Goal: Share content

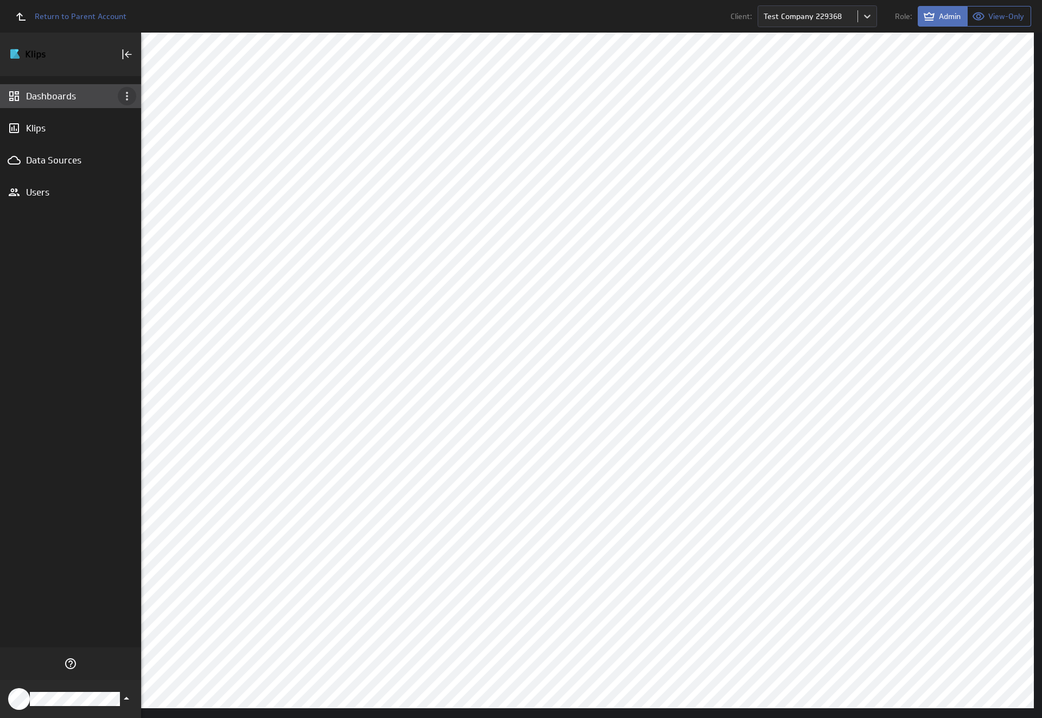
click at [127, 96] on icon "Dashboard menu" at bounding box center [127, 96] width 2 height 9
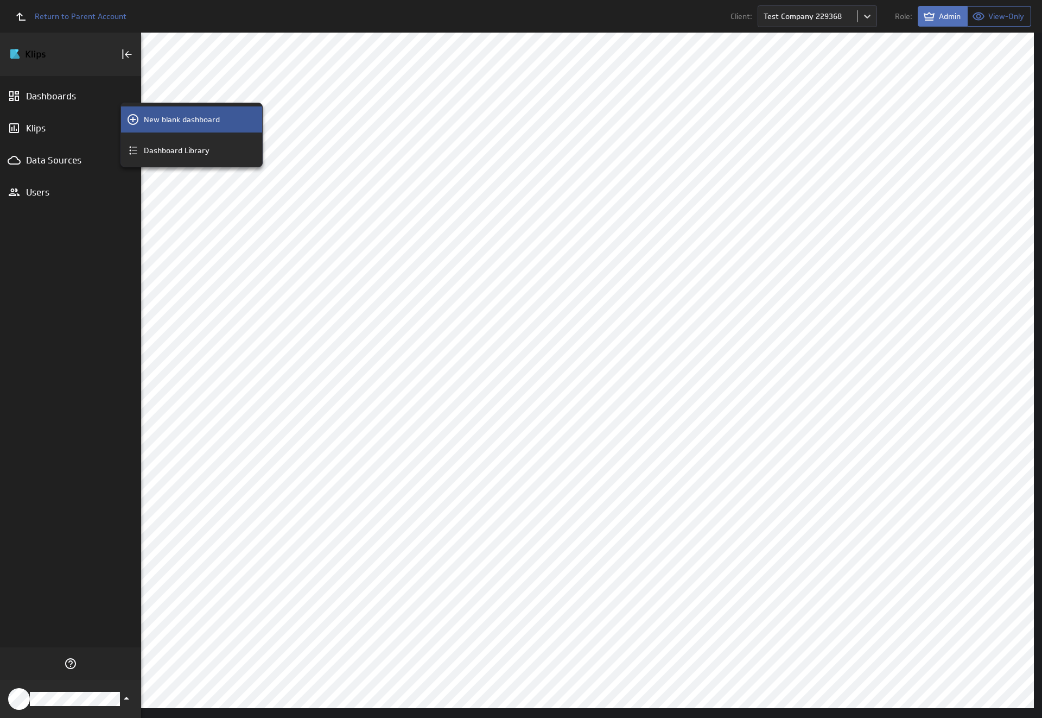
click at [192, 119] on p "New blank dashboard" at bounding box center [182, 119] width 76 height 11
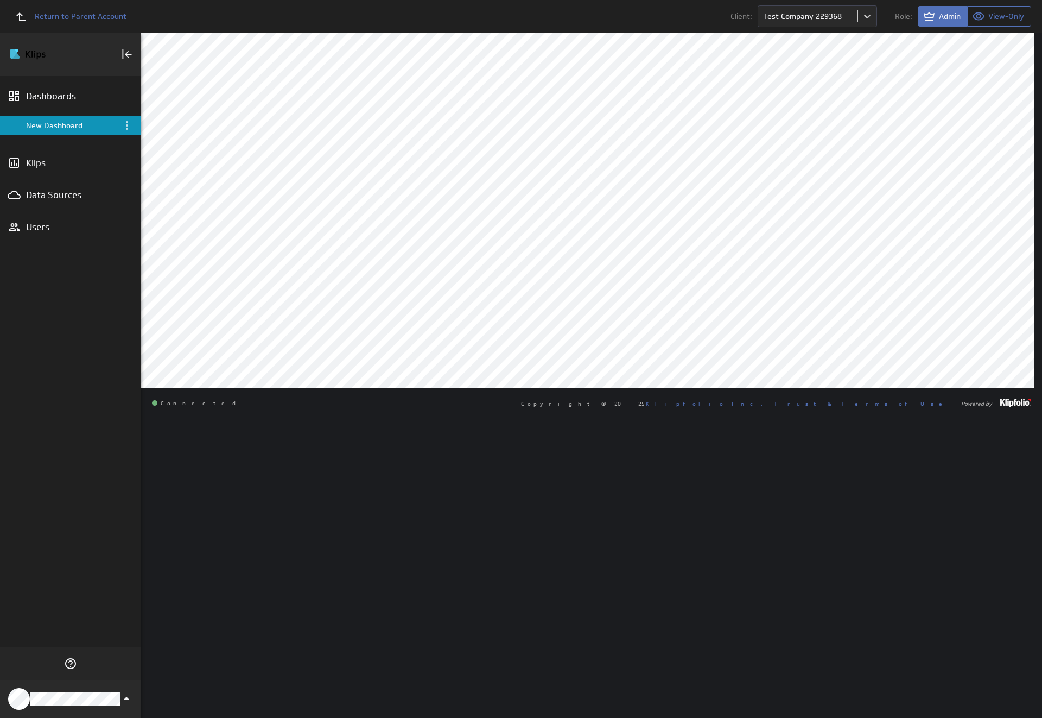
click at [71, 125] on div "New Dashboard" at bounding box center [71, 126] width 91 height 10
click at [127, 125] on icon "Menu" at bounding box center [127, 125] width 2 height 9
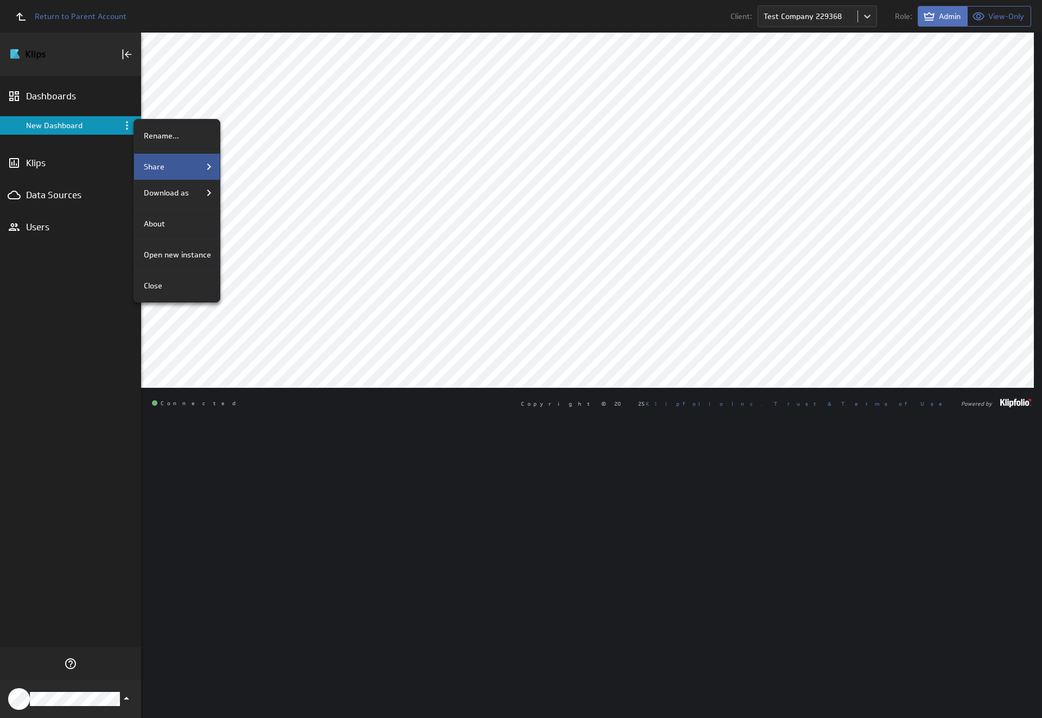
click at [176, 167] on div "Share" at bounding box center [178, 166] width 76 height 13
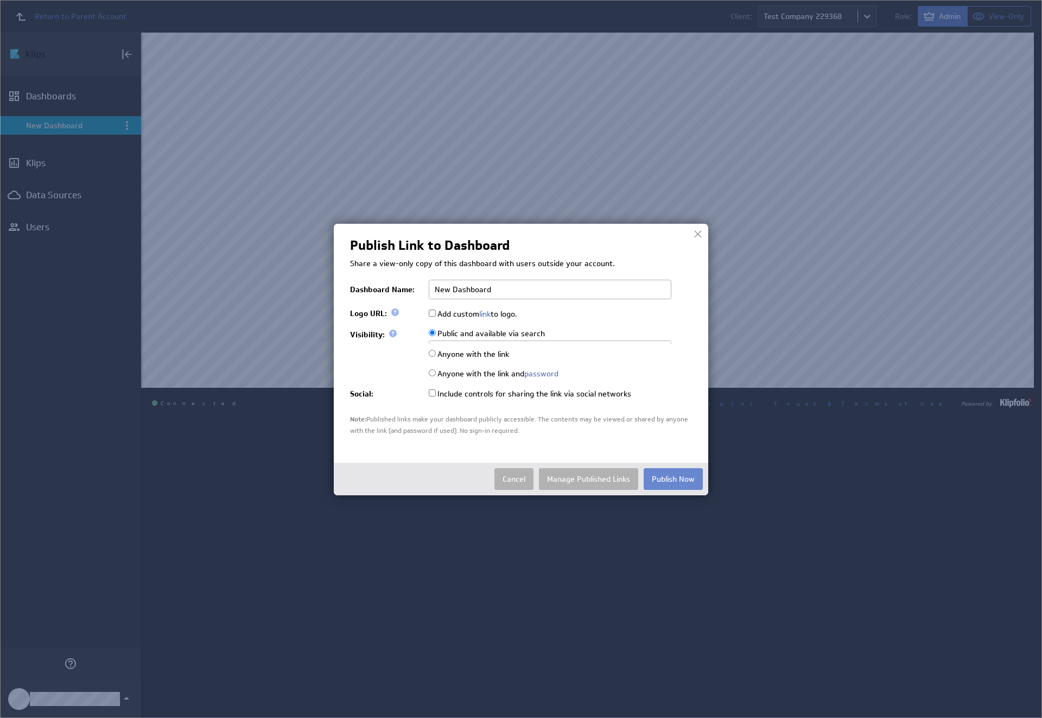
click at [673, 490] on button "Publish Now" at bounding box center [673, 479] width 59 height 22
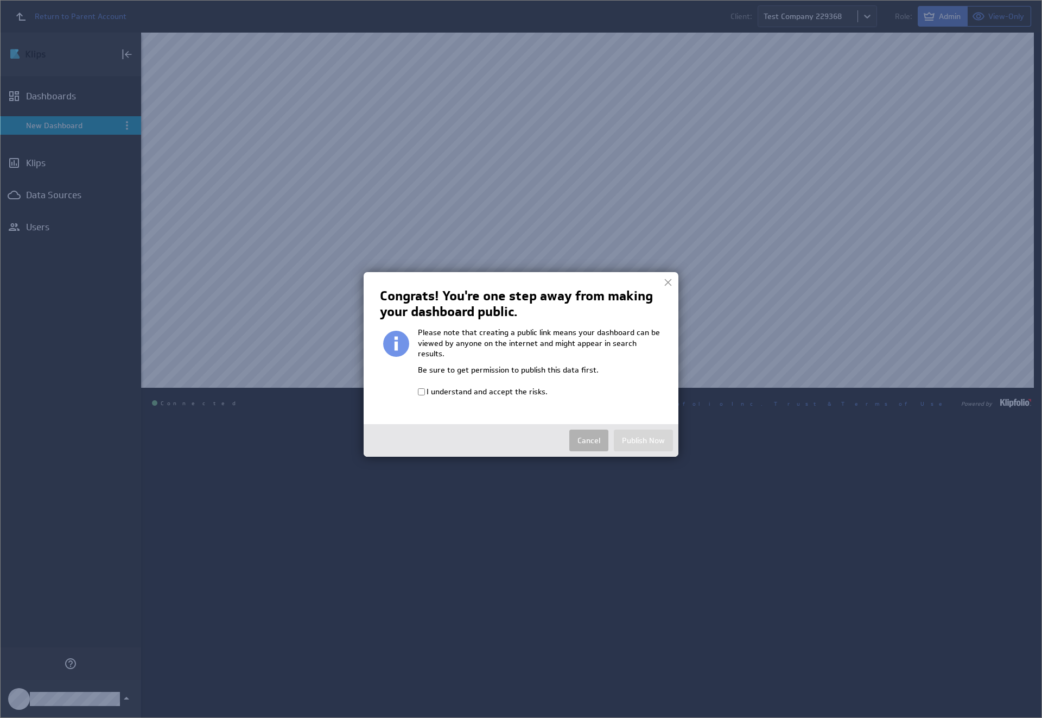
click at [421, 388] on input "I understand and accept the risks." at bounding box center [421, 391] width 7 height 7
checkbox input "true"
click at [643, 429] on button "Publish Now" at bounding box center [643, 440] width 59 height 22
